Goal: Information Seeking & Learning: Learn about a topic

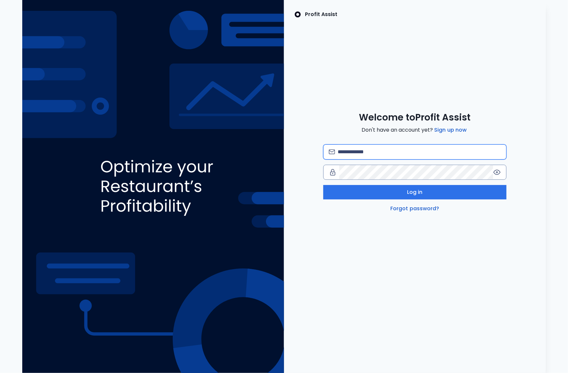
click at [357, 152] on input "email" at bounding box center [419, 152] width 163 height 14
type input "**********"
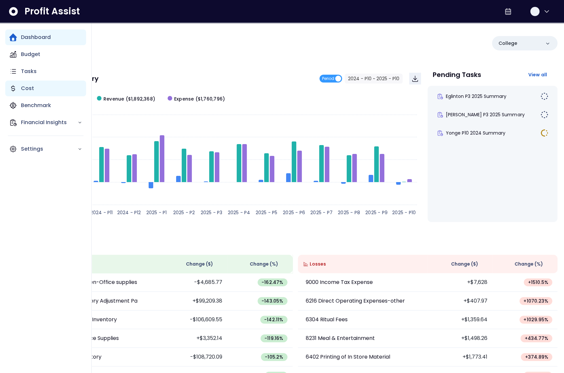
click at [25, 84] on div "Cost" at bounding box center [45, 89] width 81 height 16
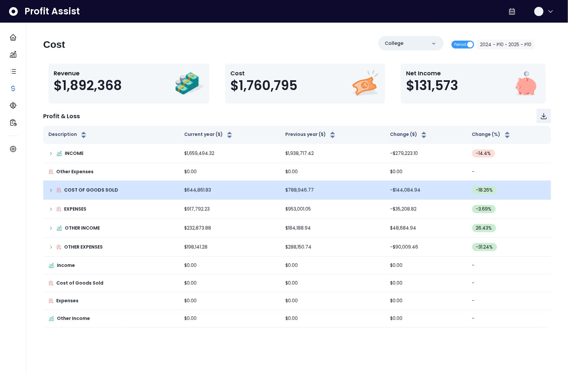
click at [48, 190] on icon at bounding box center [50, 190] width 5 height 5
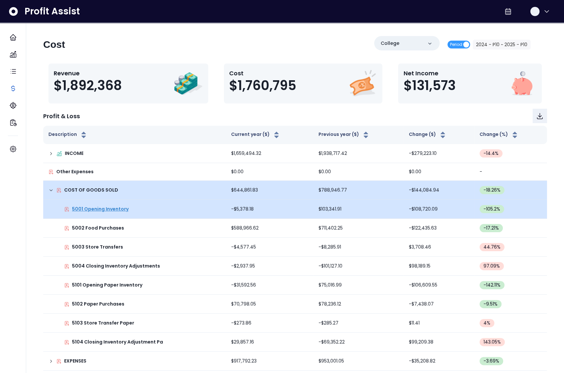
click at [106, 212] on p "5001 Opening Inventory" at bounding box center [100, 209] width 57 height 7
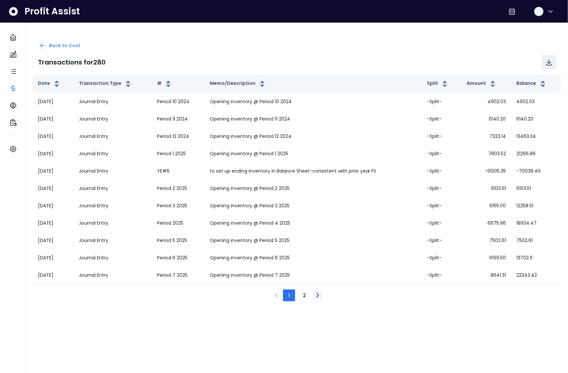
click at [63, 46] on p "Back to Cost" at bounding box center [64, 45] width 31 height 7
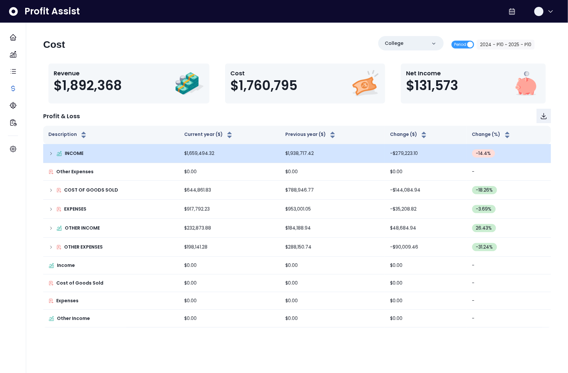
click at [49, 154] on icon at bounding box center [50, 153] width 5 height 5
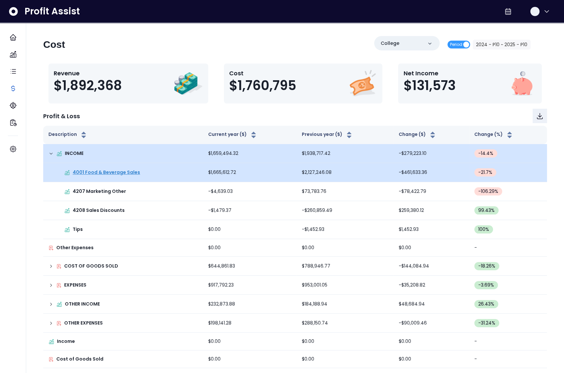
click at [90, 173] on p "4001 Food & Beverage Sales" at bounding box center [106, 172] width 67 height 7
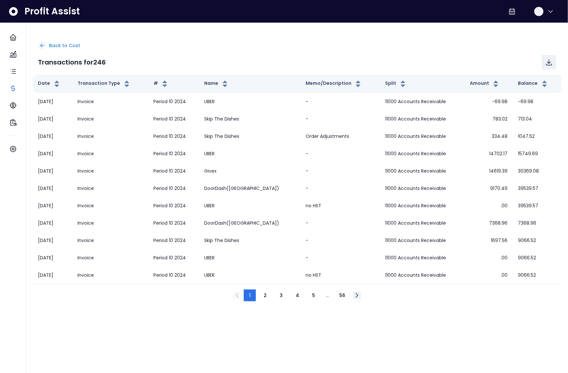
click at [56, 46] on p "Back to Cost" at bounding box center [64, 45] width 31 height 7
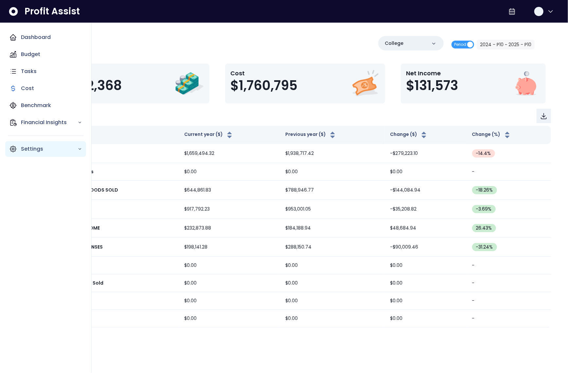
click at [20, 152] on div "Settings" at bounding box center [45, 149] width 81 height 16
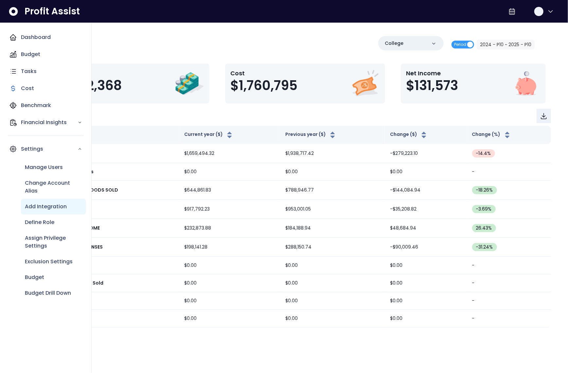
click at [45, 207] on p "Add Integration" at bounding box center [46, 207] width 42 height 8
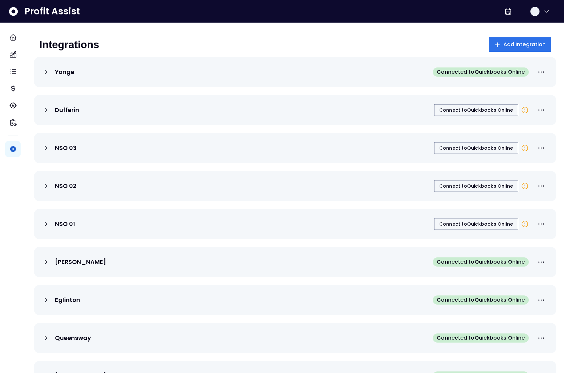
click at [47, 72] on icon at bounding box center [46, 72] width 2 height 4
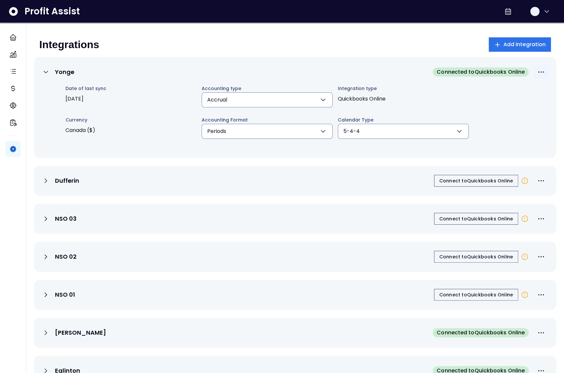
click at [542, 72] on icon "More options" at bounding box center [541, 72] width 8 height 8
click at [389, 52] on div "Integrations Add Integration" at bounding box center [295, 47] width 522 height 20
click at [545, 73] on icon "More options" at bounding box center [541, 72] width 8 height 8
click at [518, 88] on span "Edit Budget Settings" at bounding box center [527, 88] width 63 height 8
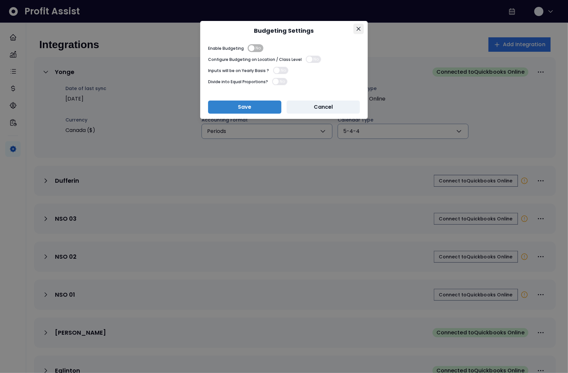
click at [360, 29] on icon "Close" at bounding box center [359, 29] width 4 height 4
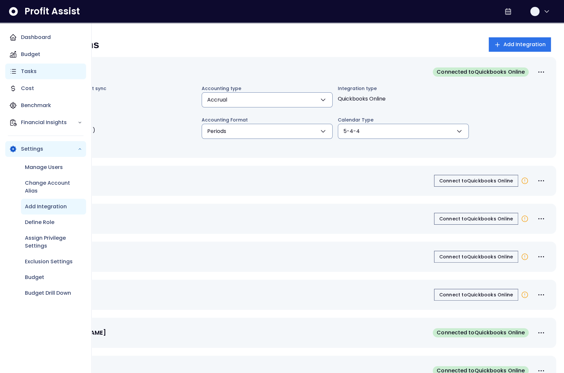
click at [21, 69] on p "Tasks" at bounding box center [29, 71] width 16 height 8
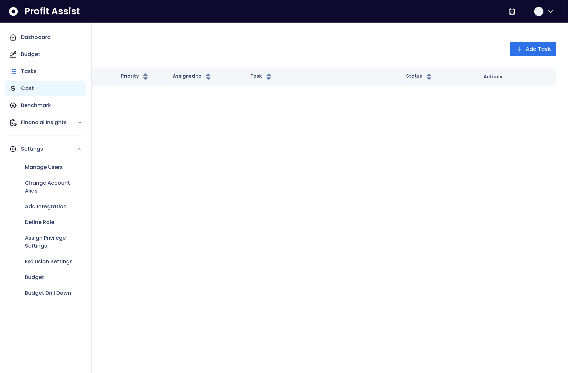
click at [38, 89] on div "Cost" at bounding box center [45, 89] width 81 height 16
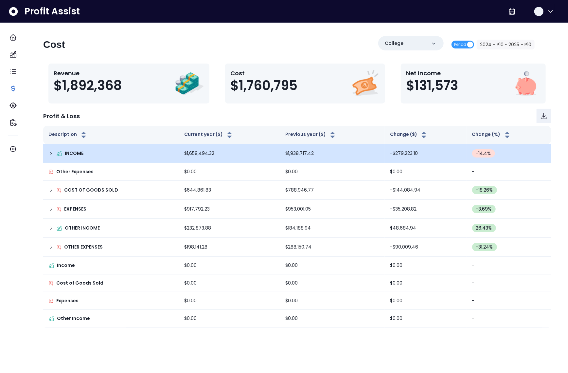
click at [51, 153] on icon at bounding box center [50, 153] width 5 height 5
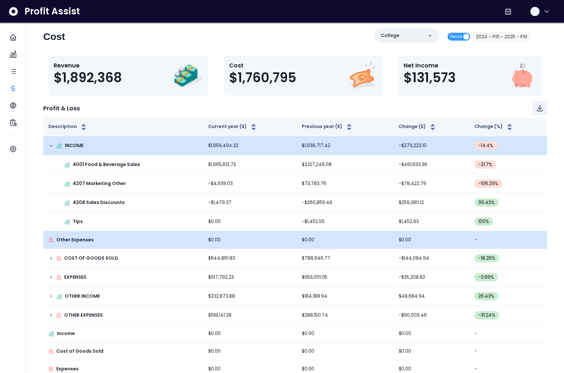
scroll to position [9, 0]
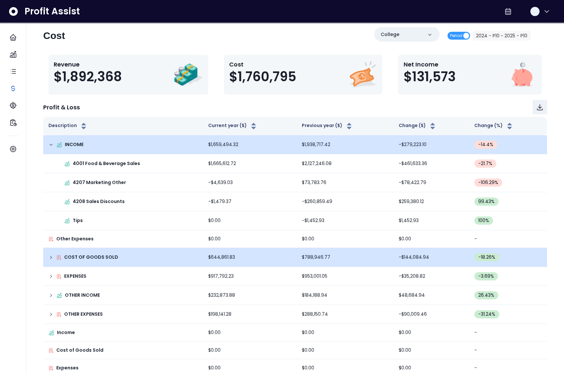
click at [50, 256] on icon at bounding box center [50, 257] width 5 height 5
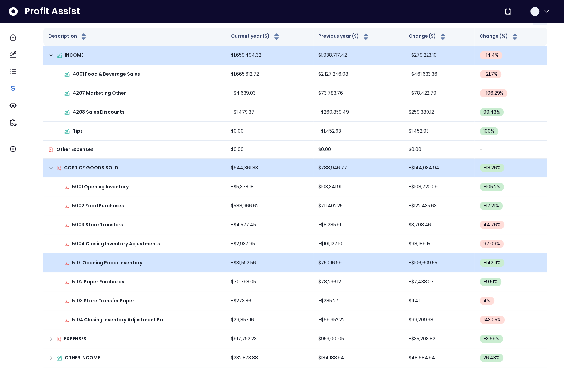
scroll to position [99, 0]
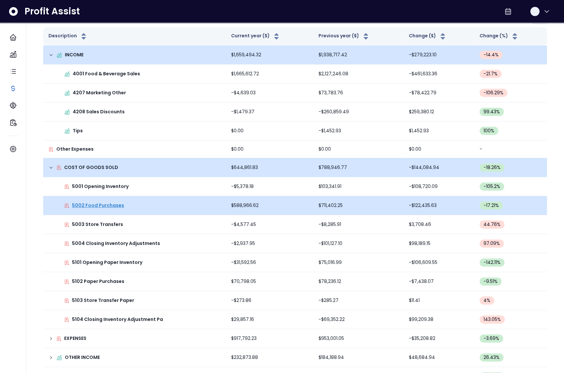
click at [100, 202] on p "5002 Food Purchases" at bounding box center [98, 205] width 52 height 7
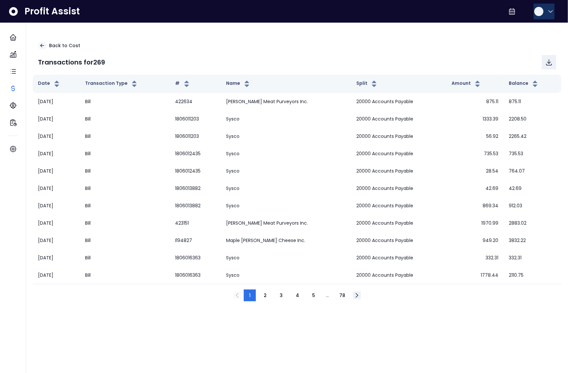
click at [541, 11] on div "button" at bounding box center [539, 11] width 9 height 9
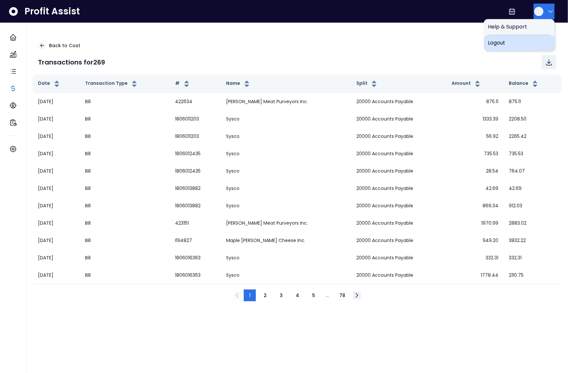
click at [502, 46] on span "Logout" at bounding box center [519, 43] width 63 height 8
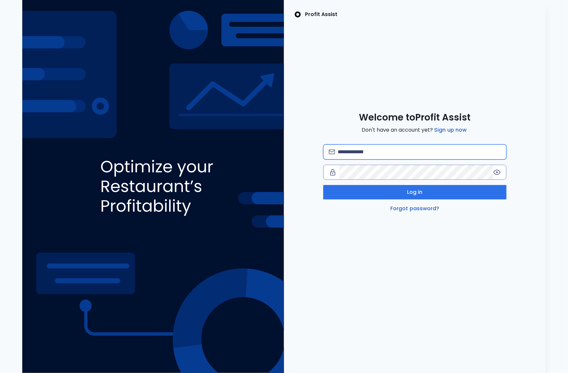
click at [357, 150] on input "email" at bounding box center [419, 152] width 163 height 14
type input "**********"
